Goal: Book appointment/travel/reservation

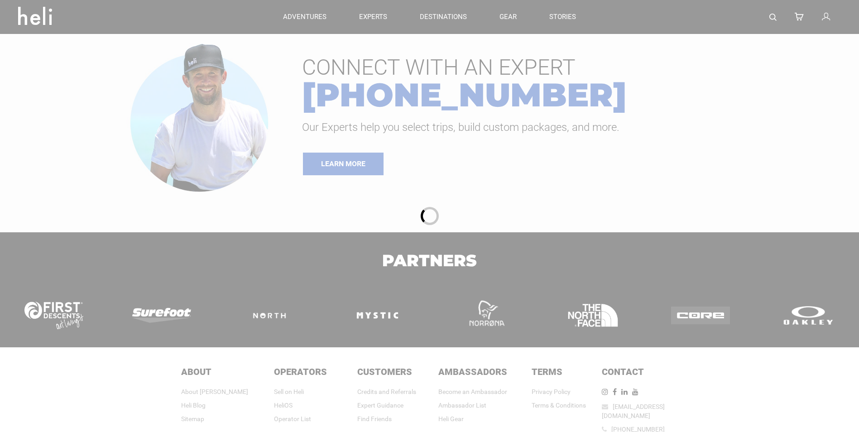
type input "Ski & Ride"
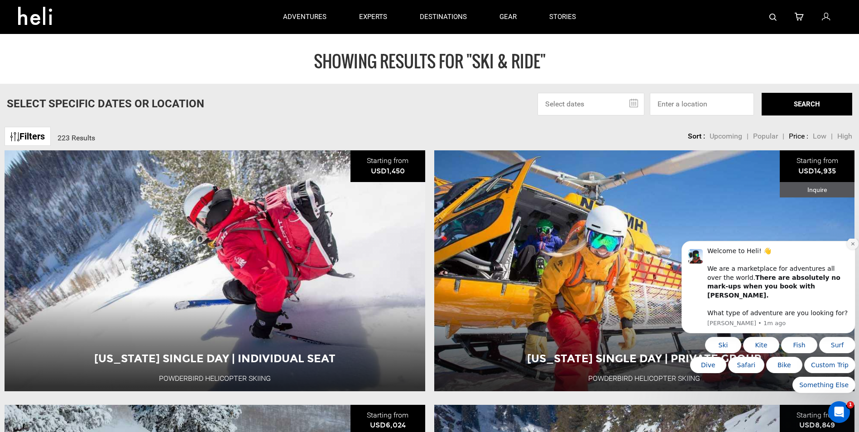
click at [850, 246] on icon "Dismiss notification" at bounding box center [852, 243] width 5 height 5
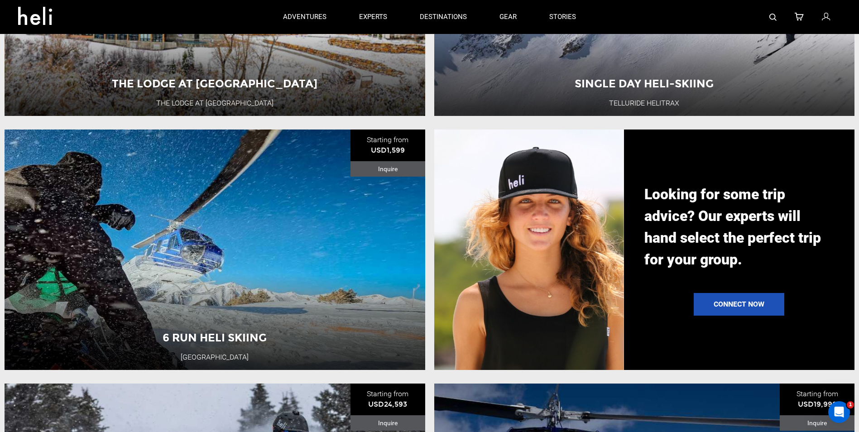
scroll to position [770, 0]
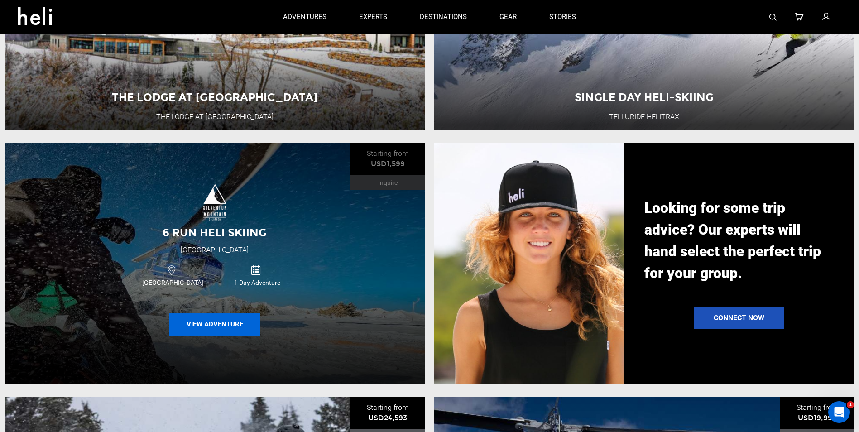
click at [238, 331] on button "View Adventure" at bounding box center [214, 324] width 91 height 23
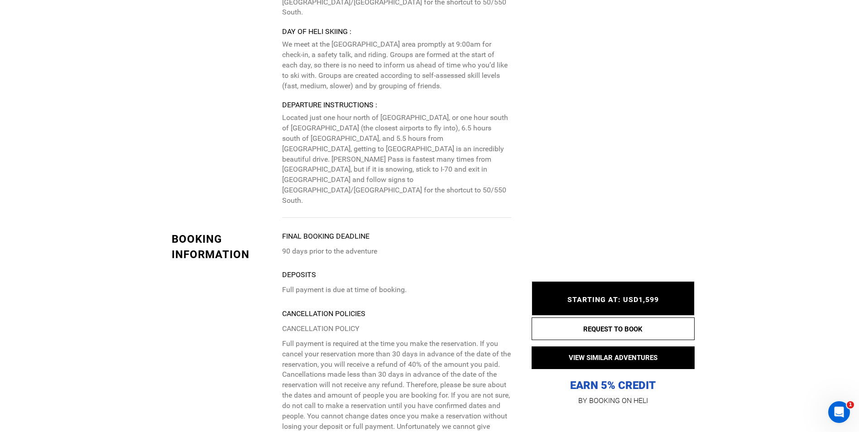
scroll to position [1947, 0]
